Goal: Use online tool/utility: Utilize a website feature to perform a specific function

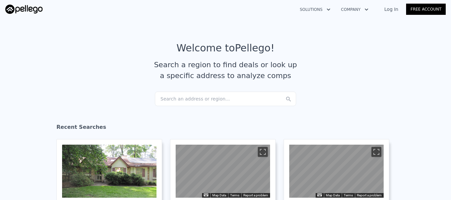
click at [186, 97] on div "Search an address or region..." at bounding box center [225, 99] width 141 height 15
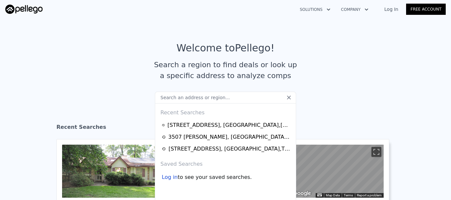
click at [174, 99] on input "text" at bounding box center [225, 98] width 141 height 12
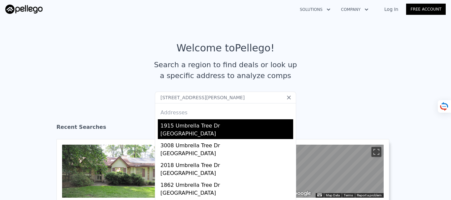
type input "[STREET_ADDRESS][PERSON_NAME]"
click at [183, 130] on div "[GEOGRAPHIC_DATA]" at bounding box center [226, 134] width 133 height 9
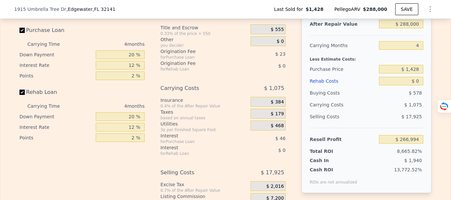
scroll to position [821, 0]
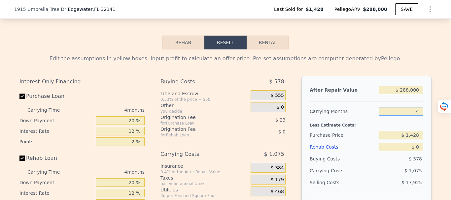
click at [416, 116] on input "4" at bounding box center [401, 111] width 44 height 9
type input "6"
click at [408, 116] on input "6" at bounding box center [401, 111] width 44 height 9
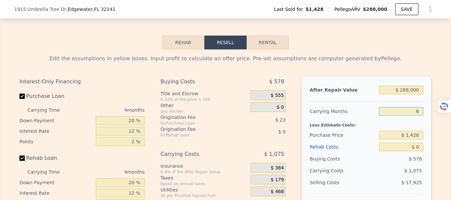
click at [408, 116] on input "6" at bounding box center [401, 111] width 44 height 9
type input "$ 266,457"
click at [404, 116] on input "6" at bounding box center [401, 111] width 44 height 9
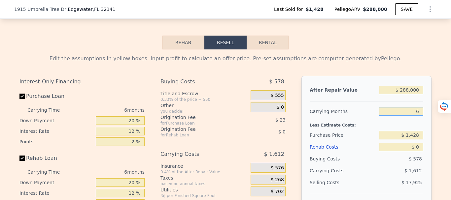
type input "6"
click at [418, 140] on input "$ 1,428" at bounding box center [401, 135] width 44 height 9
type input "$ 1"
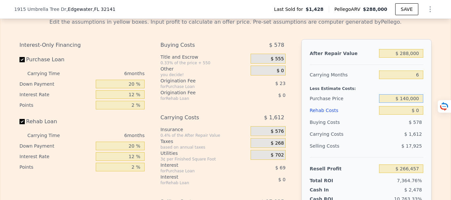
scroll to position [887, 0]
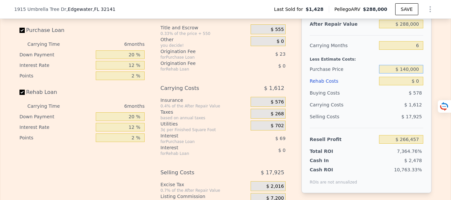
type input "$ 140,000"
click at [416, 85] on input "$ 0" at bounding box center [401, 81] width 44 height 9
type input "$ 118,553"
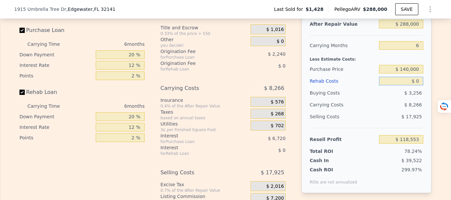
click at [416, 85] on input "$ 0" at bounding box center [401, 81] width 44 height 9
type input "$ 45,000"
click at [418, 85] on input "$ 45,000" at bounding box center [401, 81] width 44 height 9
click at [416, 85] on input "$ 45,000" at bounding box center [401, 81] width 44 height 9
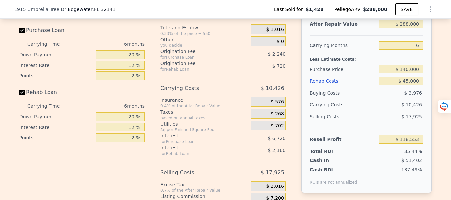
click at [416, 85] on input "$ 45,000" at bounding box center [401, 81] width 44 height 9
type input "$ 70,673"
type input "$ 45,000"
click at [373, 99] on div "Buying Costs" at bounding box center [342, 93] width 67 height 12
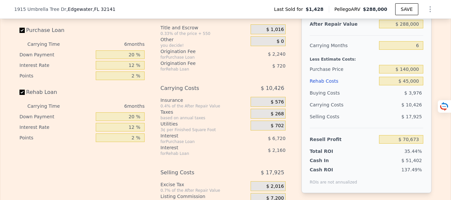
click at [374, 123] on div "Selling Costs $ 17,925" at bounding box center [365, 119] width 113 height 17
click at [401, 74] on input "$ 140,000" at bounding box center [401, 69] width 44 height 9
click at [402, 74] on input "$ 140,000" at bounding box center [401, 69] width 44 height 9
type input "$ 240,000"
click at [392, 99] on div "$ 3,976" at bounding box center [401, 93] width 45 height 12
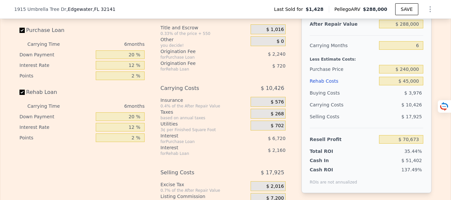
click at [383, 111] on div "$ 10,426" at bounding box center [388, 105] width 70 height 12
type input "-$ 36,060"
click at [406, 74] on input "$ 240,000" at bounding box center [401, 69] width 44 height 9
click at [407, 74] on input "$ 240,000" at bounding box center [401, 69] width 44 height 9
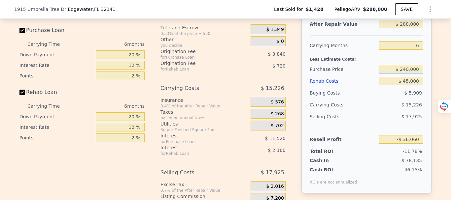
click at [406, 74] on input "$ 240,000" at bounding box center [401, 69] width 44 height 9
click at [407, 74] on input "$ 240,000" at bounding box center [401, 69] width 44 height 9
type input "$ 200,000"
click at [377, 111] on div "$ 15,226" at bounding box center [388, 105] width 70 height 12
type input "$ 6,633"
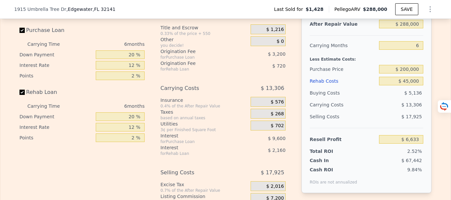
click at [377, 111] on div "$ 13,306" at bounding box center [388, 105] width 70 height 12
drag, startPoint x: 408, startPoint y: 78, endPoint x: 407, endPoint y: 81, distance: 3.4
click at [408, 74] on input "$ 200,000" at bounding box center [401, 69] width 44 height 9
type input "$ 200,000,880"
click at [379, 99] on div "$ 5,136" at bounding box center [401, 93] width 45 height 12
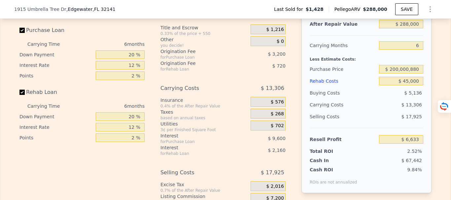
click at [373, 99] on div "Buying Costs" at bounding box center [342, 93] width 67 height 12
type input "4"
type input "$ 0"
type input "-$ 209,998,431"
